Goal: Task Accomplishment & Management: Manage account settings

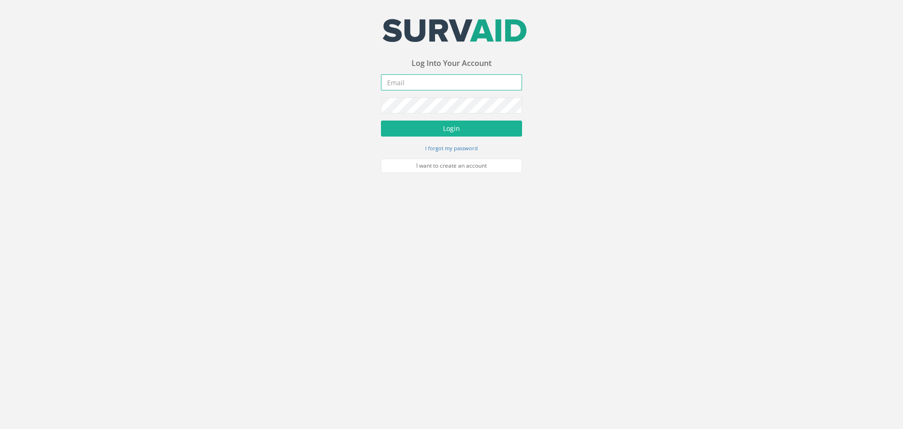
click at [407, 80] on input "email" at bounding box center [451, 82] width 141 height 16
type input "[PERSON_NAME][EMAIL_ADDRESS][PERSON_NAME][DOMAIN_NAME]"
click at [381, 120] on button "Login" at bounding box center [451, 128] width 141 height 16
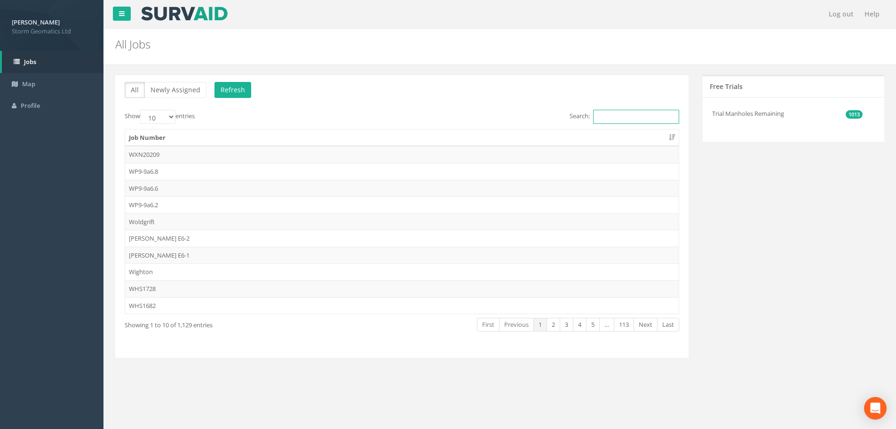
click at [614, 120] on input "Search:" at bounding box center [636, 117] width 86 height 14
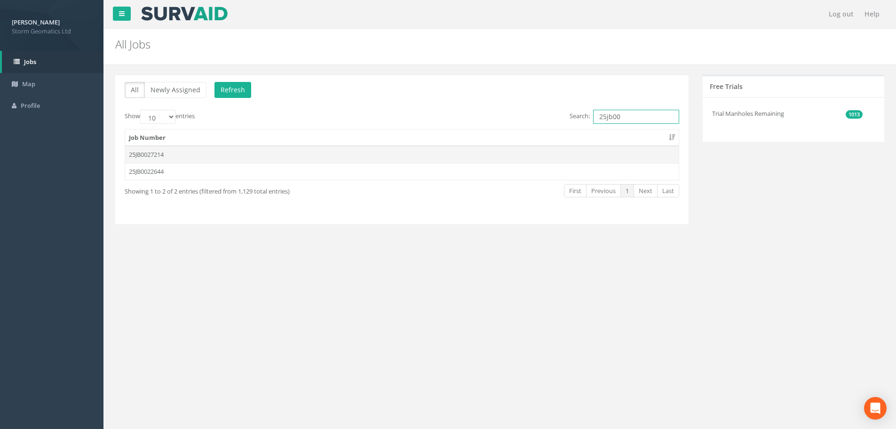
type input "25jb00"
click at [160, 154] on td "25JB0027214" at bounding box center [402, 154] width 554 height 17
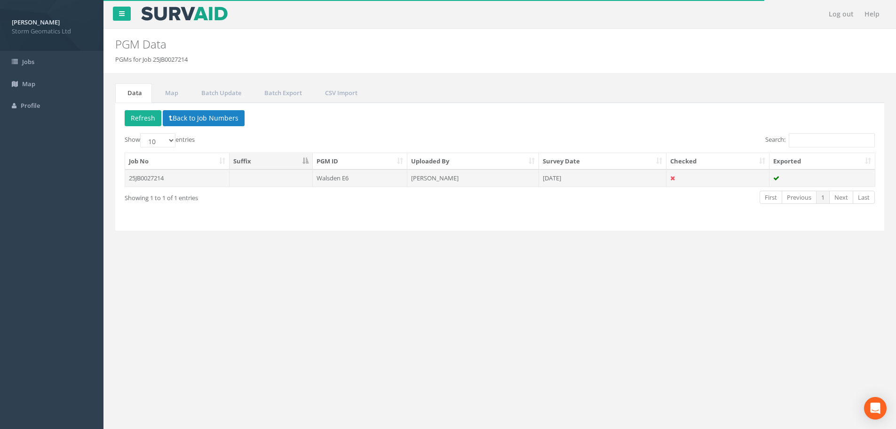
click at [192, 180] on td "25JB0027214" at bounding box center [177, 177] width 104 height 17
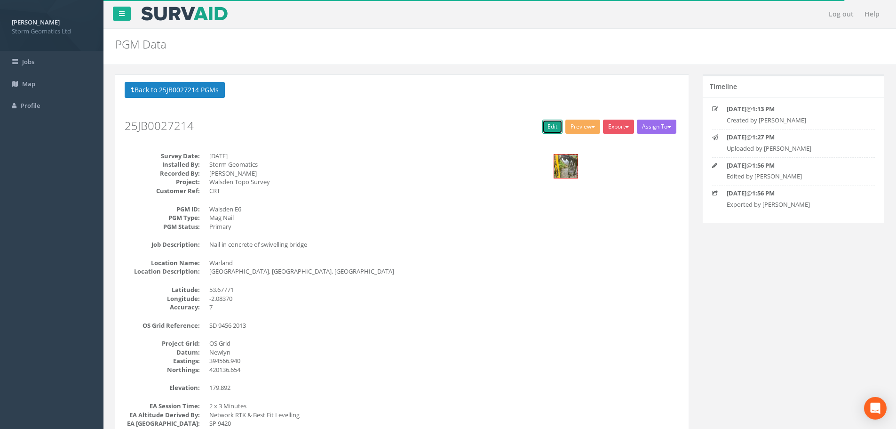
click at [546, 127] on link "Edit" at bounding box center [552, 127] width 20 height 14
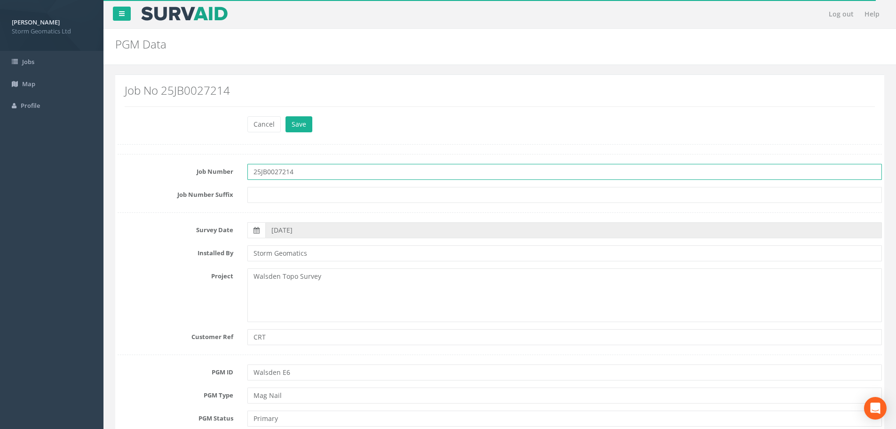
drag, startPoint x: 298, startPoint y: 172, endPoint x: 242, endPoint y: 169, distance: 56.0
click at [242, 169] on div "25JB0027214" at bounding box center [564, 172] width 649 height 16
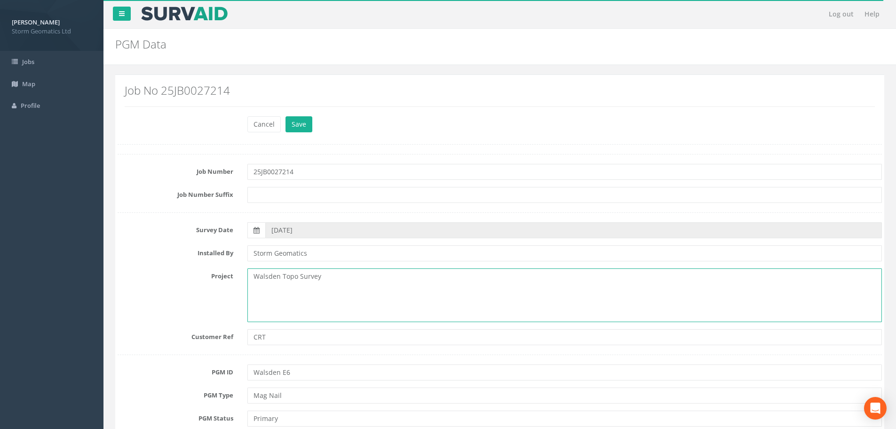
click at [332, 281] on textarea "Walsden Topo Survey" at bounding box center [564, 295] width 635 height 54
paste textarea "25JB0027214"
type textarea "Walsden Topo Survey 25JB0027214"
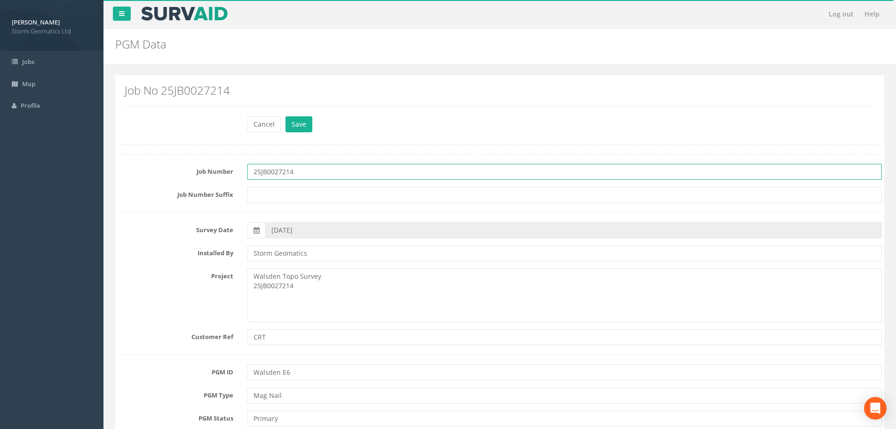
drag, startPoint x: 300, startPoint y: 169, endPoint x: 223, endPoint y: 170, distance: 77.2
click at [223, 170] on div "Job Number 25JB0027214" at bounding box center [500, 172] width 779 height 16
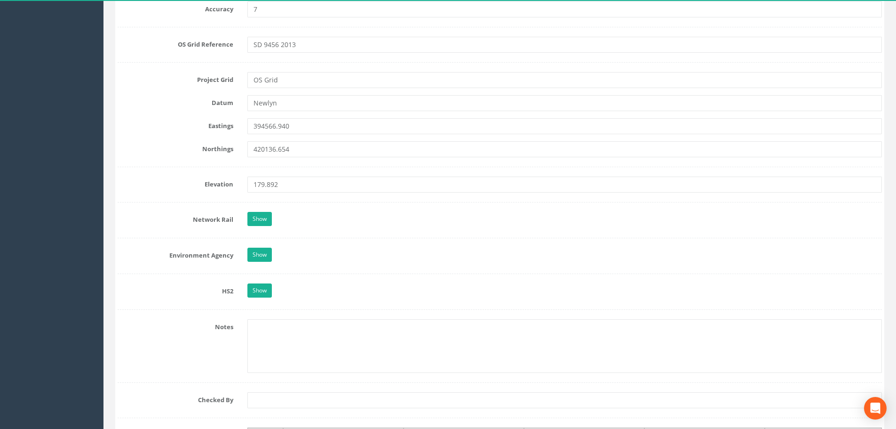
scroll to position [659, 0]
type input "2025s0366"
click at [254, 258] on link "Show" at bounding box center [259, 255] width 24 height 14
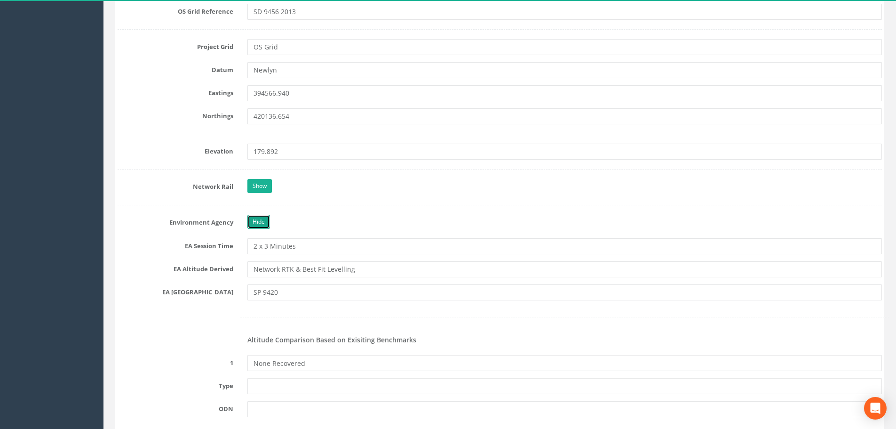
scroll to position [753, 0]
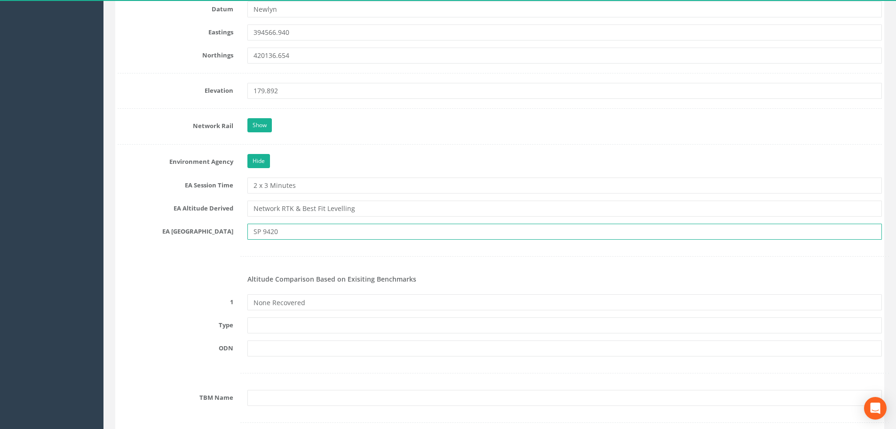
click at [260, 232] on input "SP 9420" at bounding box center [564, 231] width 635 height 16
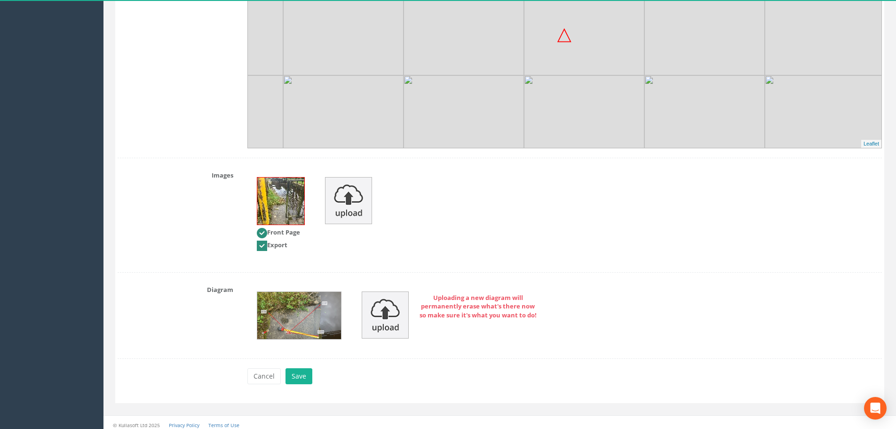
scroll to position [1849, 0]
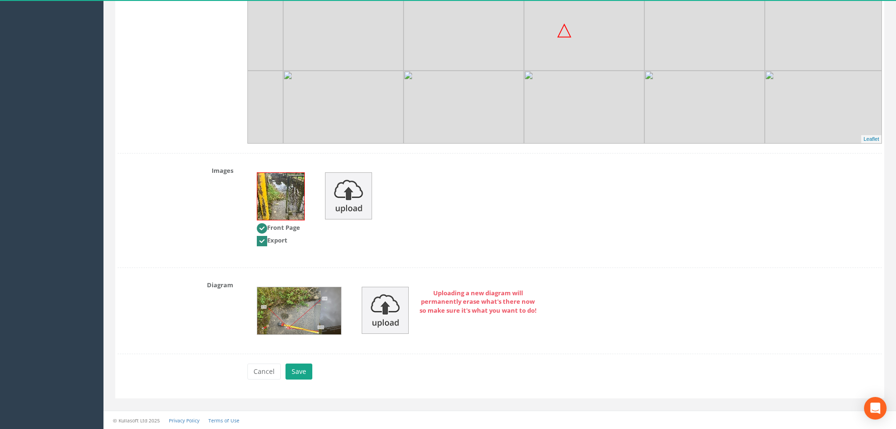
type input "SD 9420"
click at [292, 370] on button "Save" at bounding box center [299, 371] width 27 height 16
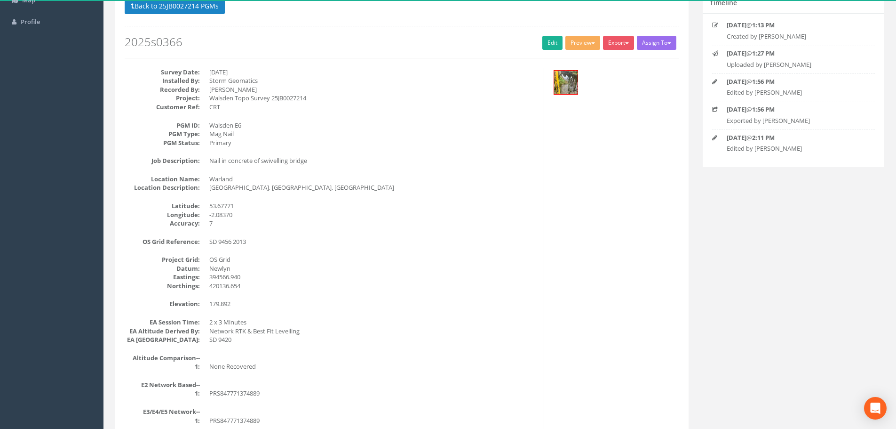
scroll to position [0, 0]
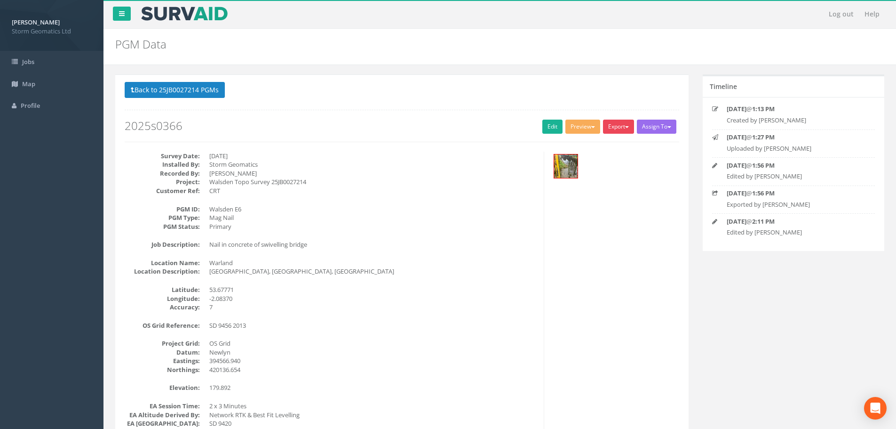
click at [614, 130] on button "Export" at bounding box center [618, 127] width 31 height 14
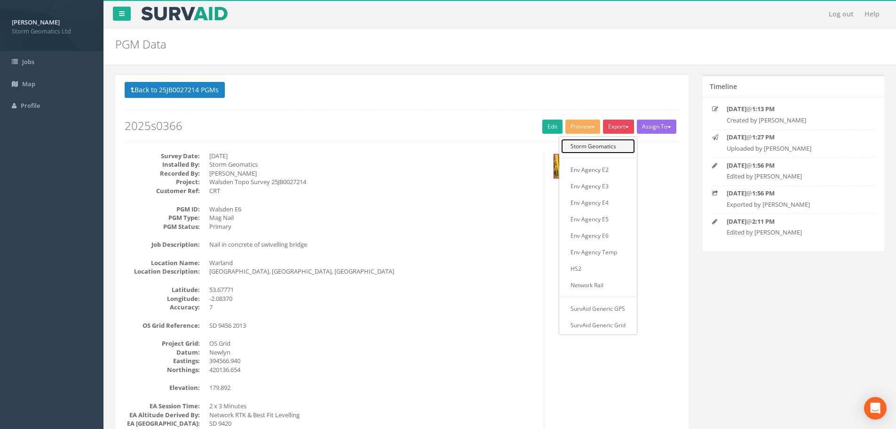
click at [600, 147] on link "Storm Geomatics" at bounding box center [598, 146] width 74 height 15
